Goal: Information Seeking & Learning: Learn about a topic

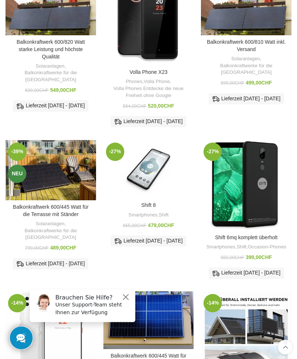
scroll to position [118, 0]
click at [127, 296] on button "Close" at bounding box center [126, 297] width 9 height 9
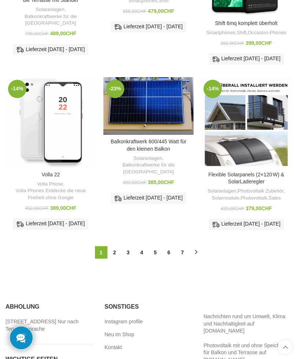
scroll to position [332, 0]
click at [114, 258] on link "2" at bounding box center [115, 252] width 12 height 12
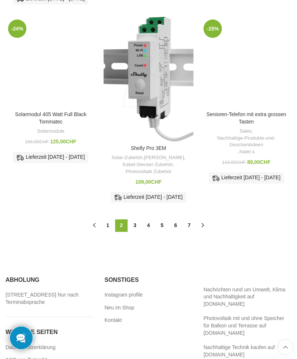
scroll to position [432, 0]
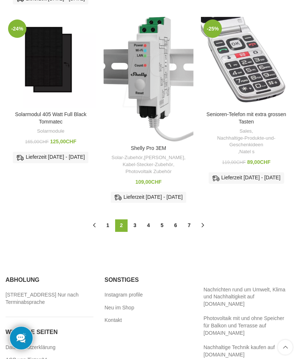
click at [135, 232] on link "3" at bounding box center [135, 225] width 12 height 12
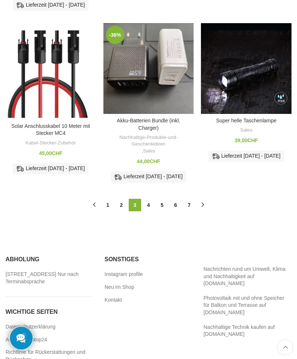
scroll to position [441, 0]
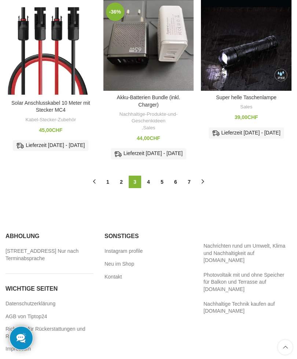
click at [109, 188] on link "1" at bounding box center [108, 182] width 12 height 12
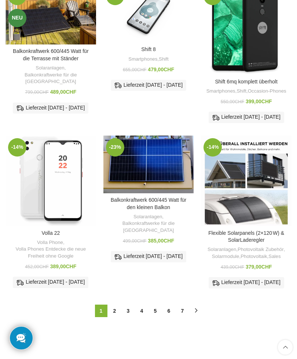
scroll to position [0, 0]
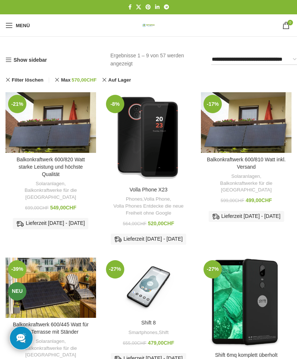
click at [37, 144] on img "Balkonkraftwerk 600/820 Watt starke Leistung und höchste Qualität" at bounding box center [51, 122] width 91 height 61
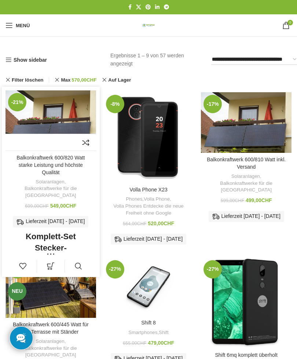
click at [46, 172] on link "Balkonkraftwerk 600/820 Watt starke Leistung und höchste Qualität" at bounding box center [51, 165] width 68 height 20
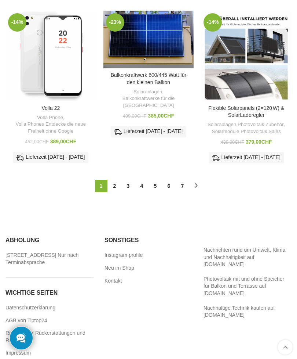
scroll to position [402, 0]
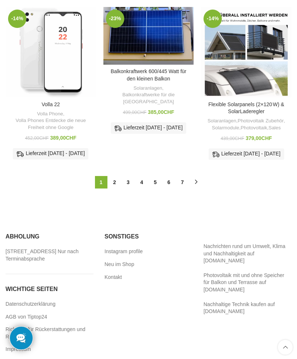
click at [114, 188] on link "2" at bounding box center [115, 182] width 12 height 12
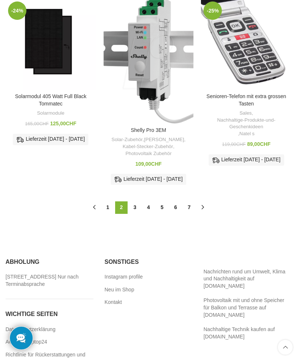
scroll to position [455, 0]
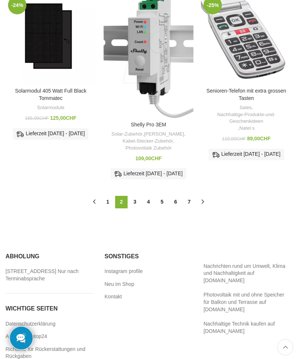
click at [135, 208] on link "3" at bounding box center [135, 202] width 12 height 12
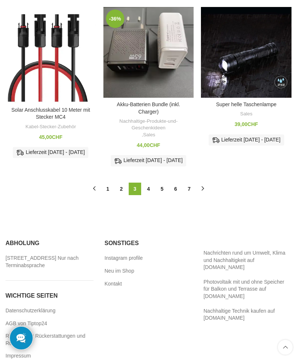
scroll to position [441, 0]
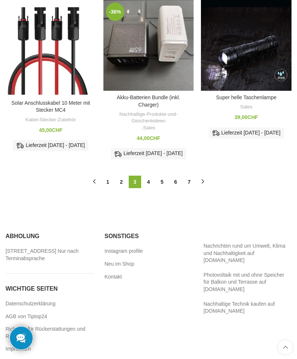
click at [149, 188] on link "4" at bounding box center [148, 182] width 12 height 12
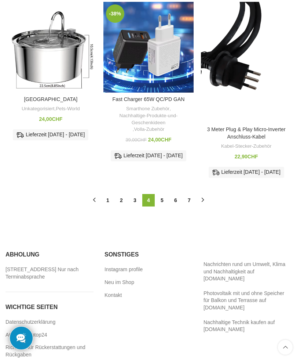
scroll to position [463, 0]
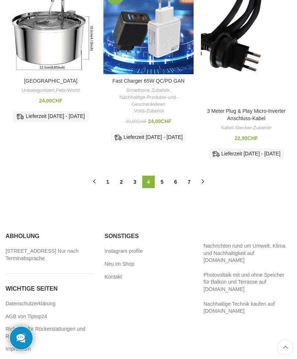
click at [160, 188] on link "5" at bounding box center [162, 182] width 12 height 12
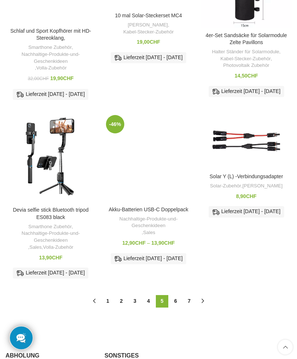
scroll to position [328, 0]
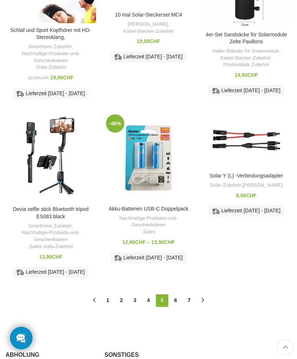
click at [176, 307] on link "6" at bounding box center [176, 300] width 12 height 12
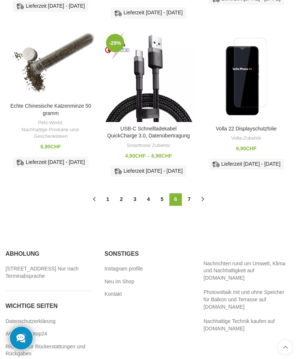
scroll to position [404, 0]
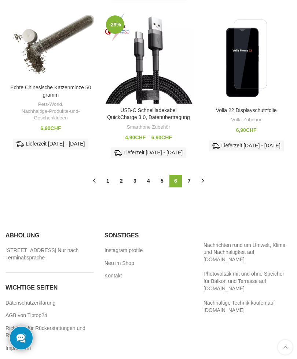
click at [190, 187] on link "7" at bounding box center [189, 181] width 12 height 12
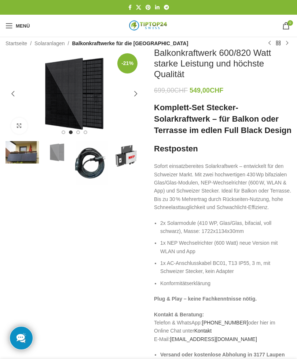
click at [55, 154] on img "2 / 4" at bounding box center [56, 152] width 33 height 22
click at [88, 158] on img "3 / 4" at bounding box center [91, 163] width 33 height 44
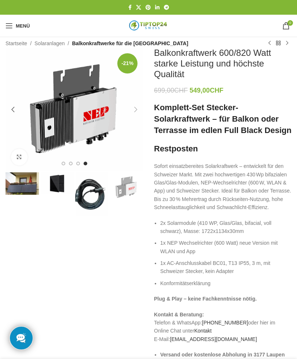
click at [126, 202] on img "4 / 4" at bounding box center [126, 187] width 33 height 30
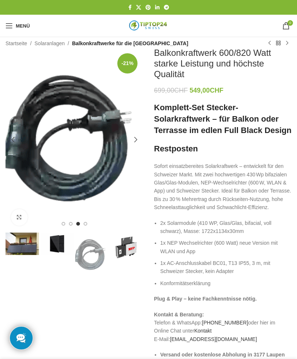
click at [85, 232] on img "3 / 4" at bounding box center [91, 254] width 33 height 44
